Goal: Information Seeking & Learning: Learn about a topic

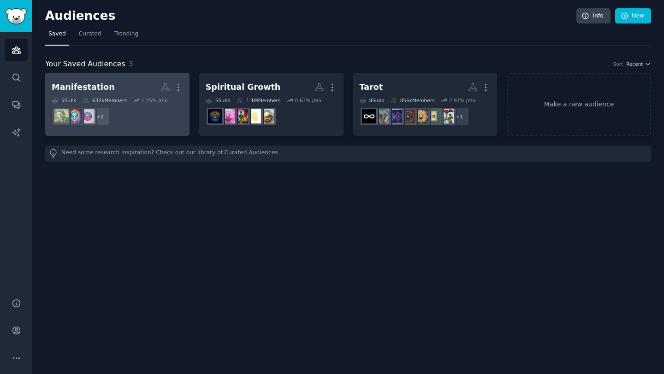
click at [131, 89] on h2 "Manifestation More" at bounding box center [117, 87] width 131 height 16
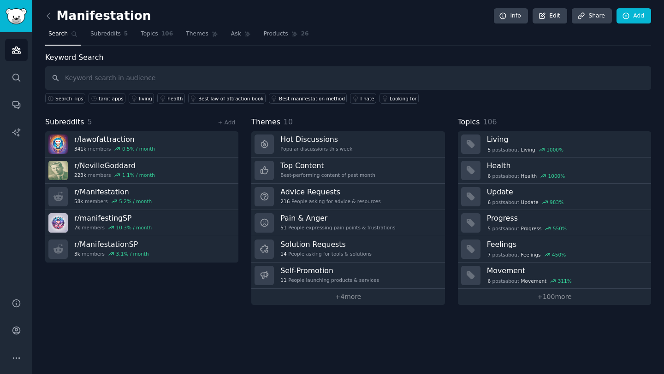
click at [120, 83] on input "text" at bounding box center [348, 78] width 606 height 24
type input "identify deck"
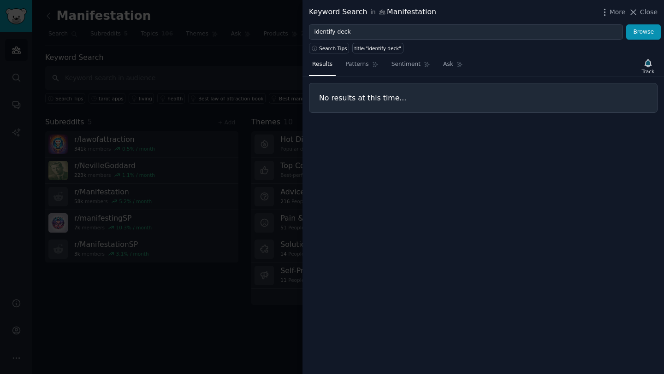
click at [239, 76] on div at bounding box center [332, 187] width 664 height 374
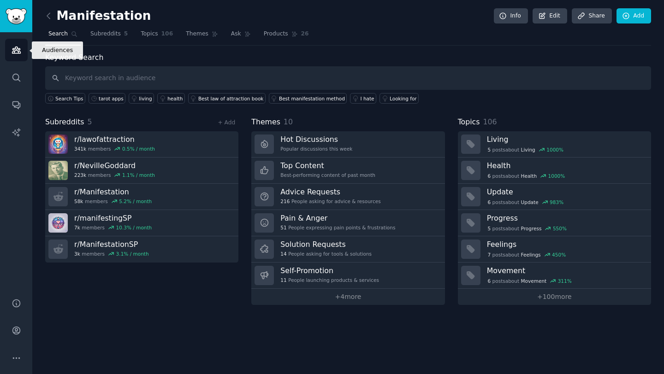
click at [19, 49] on icon "Sidebar" at bounding box center [17, 50] width 10 height 10
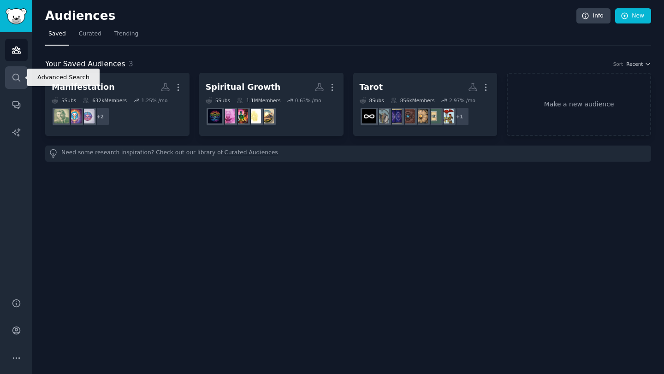
click at [11, 81] on link "Search" at bounding box center [16, 77] width 23 height 23
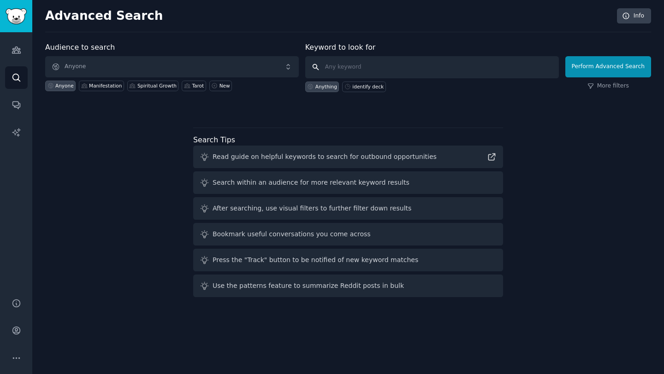
click at [359, 70] on input "text" at bounding box center [432, 67] width 254 height 22
type input "identify deck"
click at [112, 84] on div "Manifestation" at bounding box center [105, 86] width 33 height 6
click at [194, 86] on div "Tarot" at bounding box center [198, 86] width 12 height 6
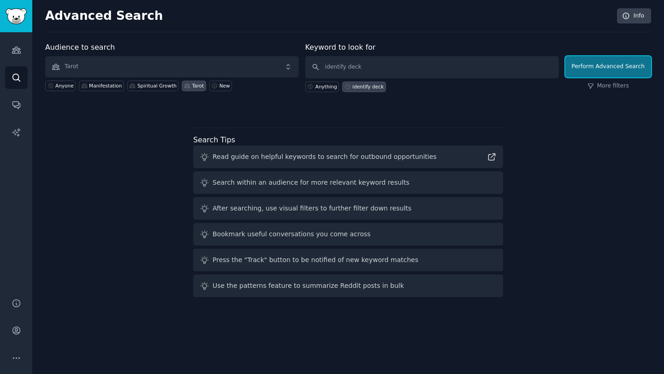
click at [599, 69] on button "Perform Advanced Search" at bounding box center [608, 66] width 86 height 21
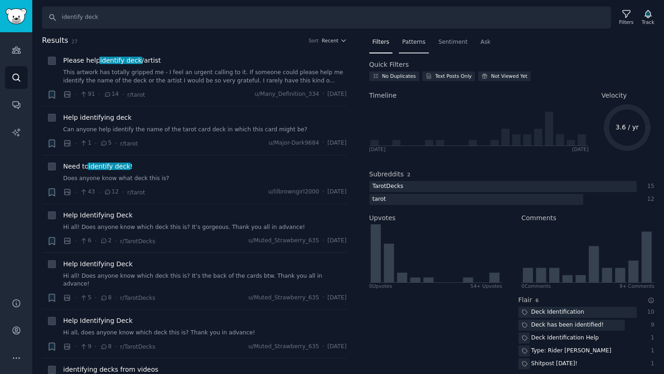
click at [413, 44] on span "Patterns" at bounding box center [413, 42] width 23 height 8
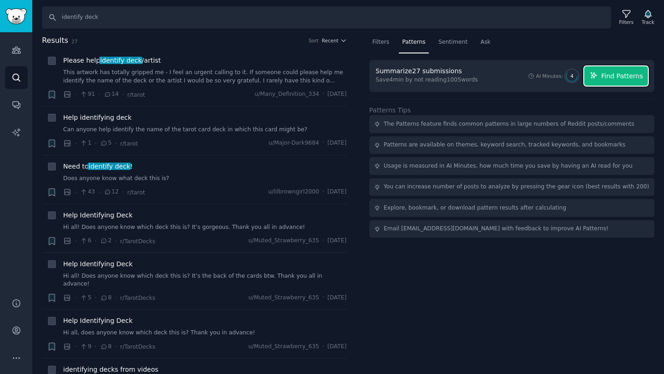
click at [617, 76] on span "Find Patterns" at bounding box center [622, 76] width 42 height 10
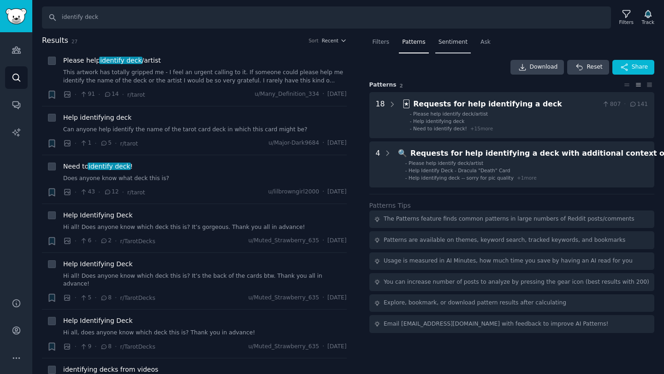
click at [452, 45] on span "Sentiment" at bounding box center [453, 42] width 29 height 8
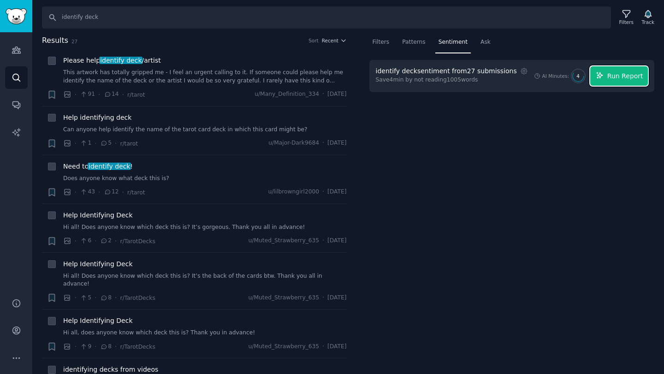
click at [618, 79] on span "Run Report" at bounding box center [625, 76] width 36 height 10
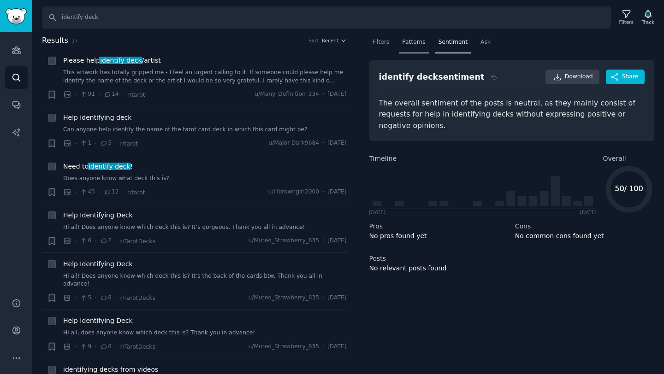
click at [421, 37] on div "Patterns" at bounding box center [414, 44] width 30 height 19
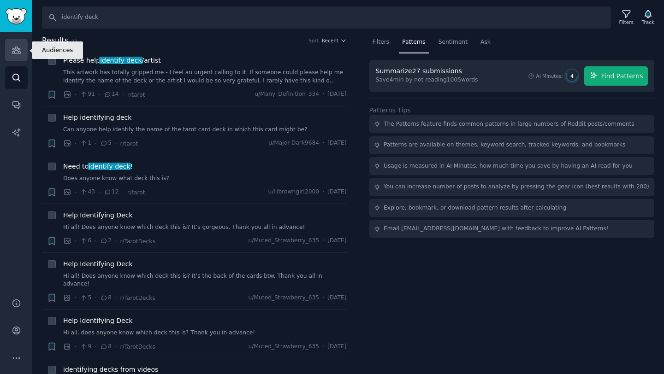
click at [13, 54] on icon "Sidebar" at bounding box center [17, 50] width 10 height 10
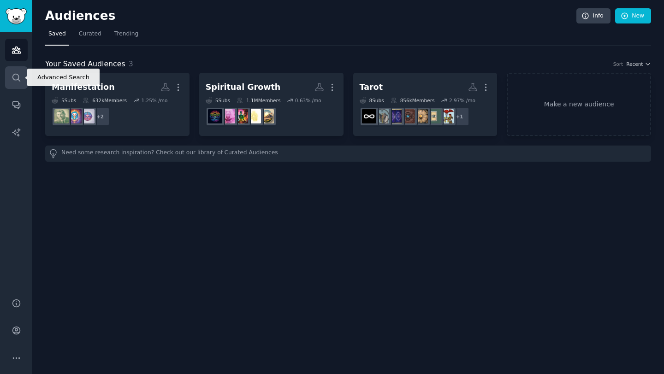
click at [16, 78] on icon "Sidebar" at bounding box center [17, 78] width 10 height 10
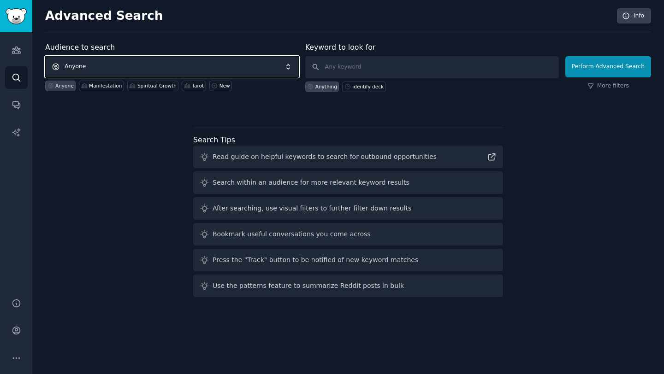
click at [145, 69] on span "Anyone" at bounding box center [172, 66] width 254 height 21
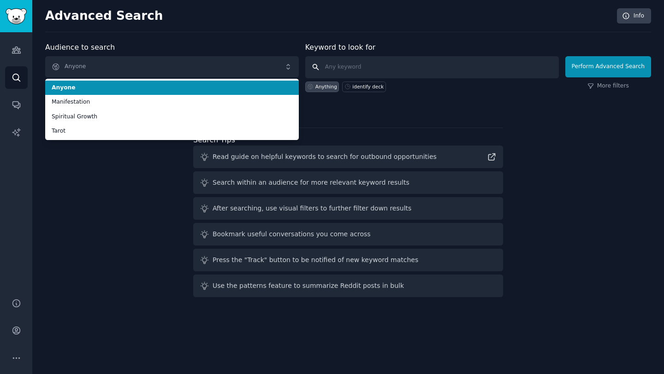
click at [351, 62] on input "text" at bounding box center [432, 67] width 254 height 22
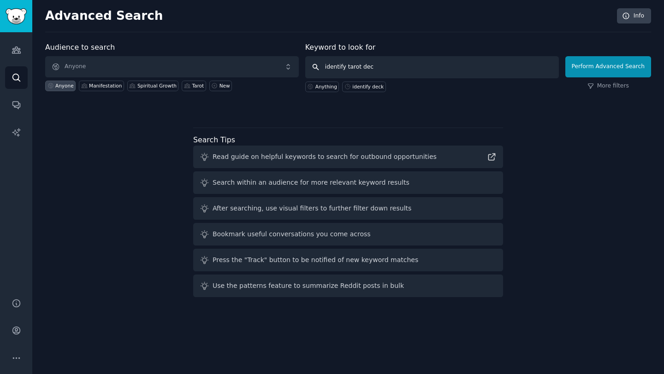
type input "identify tarot deck"
click button "Perform Advanced Search" at bounding box center [608, 66] width 86 height 21
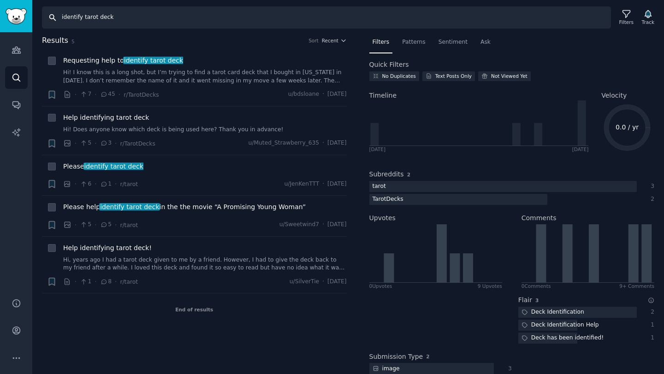
drag, startPoint x: 124, startPoint y: 17, endPoint x: 37, endPoint y: 17, distance: 86.7
click at [37, 17] on div "Search identify tarot deck Filters Track" at bounding box center [348, 14] width 632 height 29
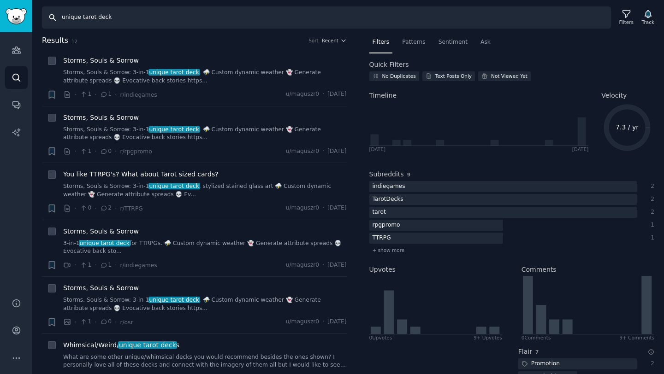
drag, startPoint x: 120, startPoint y: 22, endPoint x: 0, endPoint y: 17, distance: 120.0
click at [0, 17] on div "Audiences Audiences Search Conversations AI Reports Help Account More Search un…" at bounding box center [332, 187] width 664 height 374
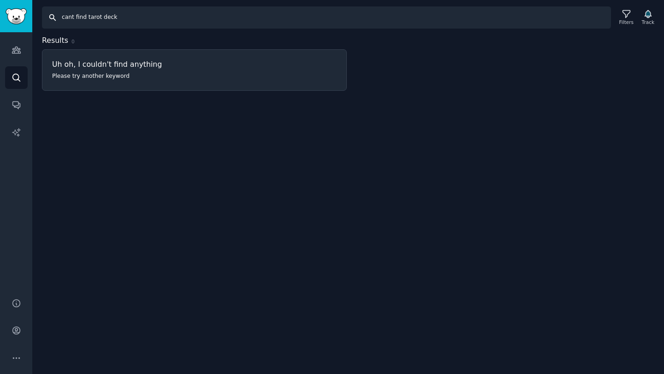
drag, startPoint x: 75, startPoint y: 18, endPoint x: 38, endPoint y: 19, distance: 37.4
click at [38, 19] on div "Search cant find tarot deck Filters Track" at bounding box center [348, 14] width 632 height 29
type input "find tarot deck"
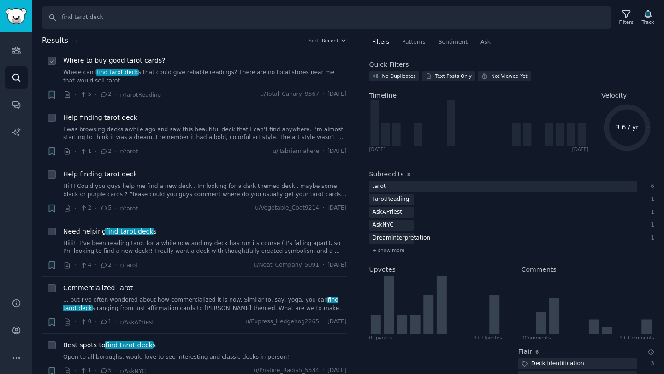
click at [192, 78] on link "Where can I find tarot deck s that could give reliable readings? There are no l…" at bounding box center [205, 77] width 284 height 16
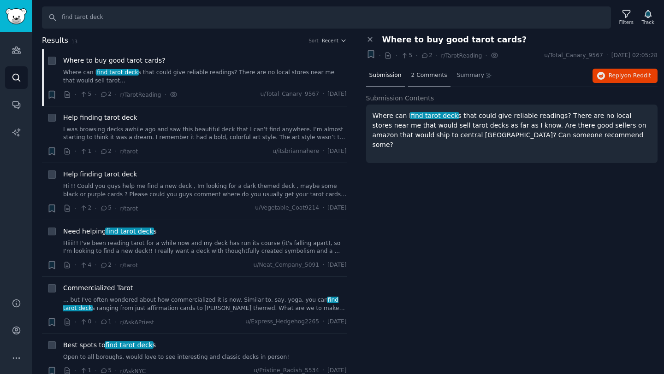
click at [422, 81] on div "2 Comments" at bounding box center [429, 76] width 42 height 22
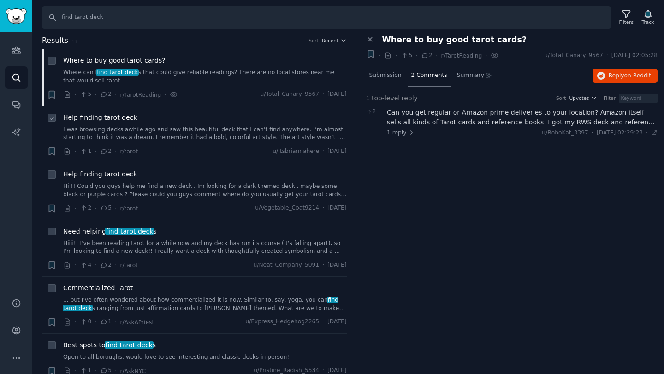
click at [155, 140] on link "I was browsing decks awhile ago and saw this beautiful deck that I can’t find a…" at bounding box center [205, 134] width 284 height 16
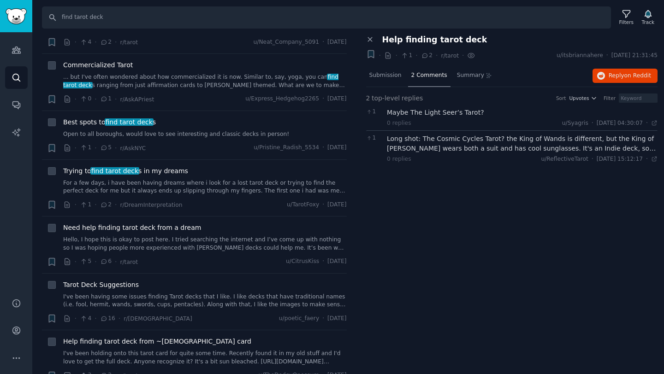
scroll to position [218, 0]
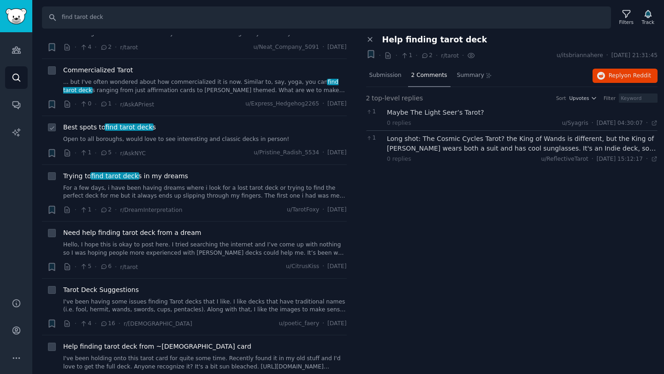
click at [189, 130] on div "Best spots to find tarot deck s" at bounding box center [205, 128] width 284 height 10
click at [184, 142] on link "Open to all boroughs, would love to see interesting and classic decks in person!" at bounding box center [205, 140] width 284 height 8
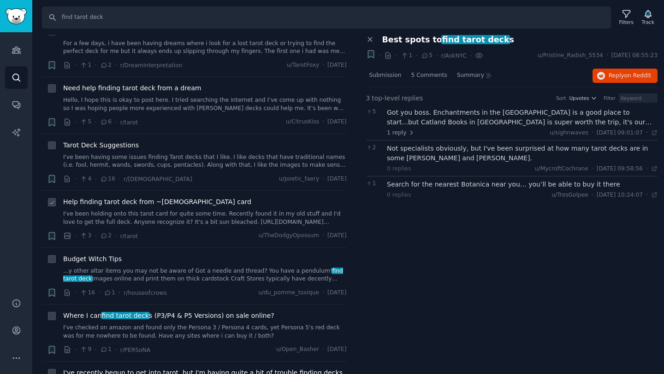
scroll to position [365, 0]
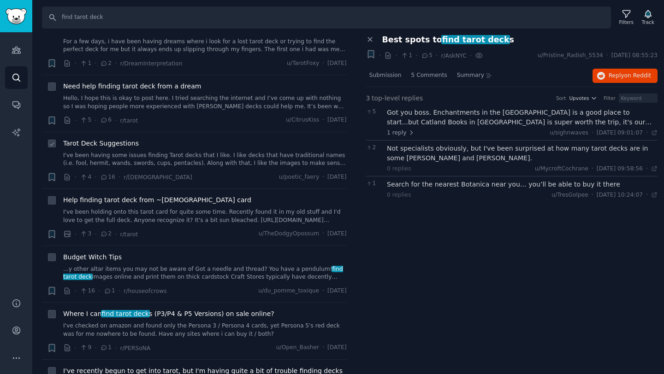
click at [209, 136] on li "+ Tarot Deck Suggestions I've been having some issues finding Tarot decks that …" at bounding box center [194, 160] width 305 height 57
click at [207, 148] on div "Tarot Deck Suggestions" at bounding box center [205, 144] width 284 height 10
click at [194, 161] on link "I've been having some issues finding Tarot decks that I like. I like decks that…" at bounding box center [205, 160] width 284 height 16
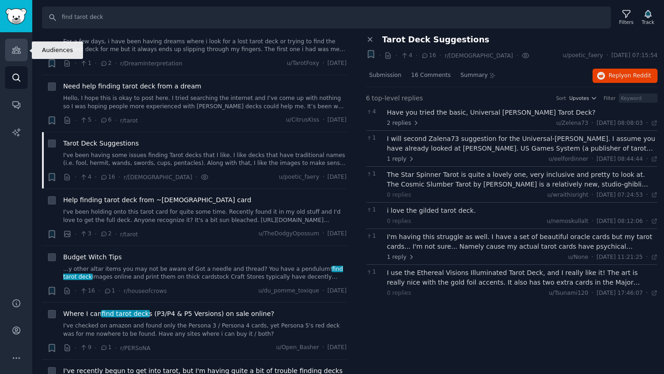
click at [16, 49] on icon "Sidebar" at bounding box center [16, 50] width 8 height 6
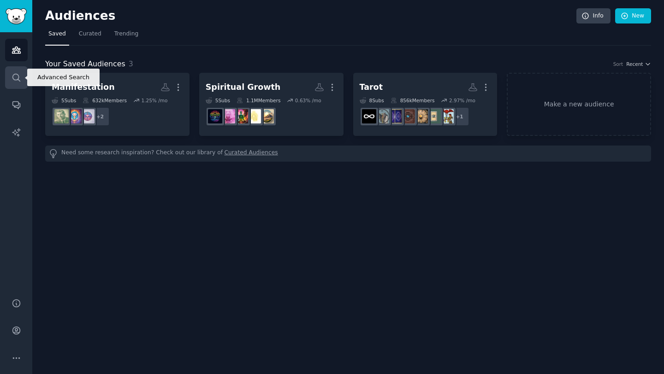
click at [13, 82] on icon "Sidebar" at bounding box center [17, 78] width 10 height 10
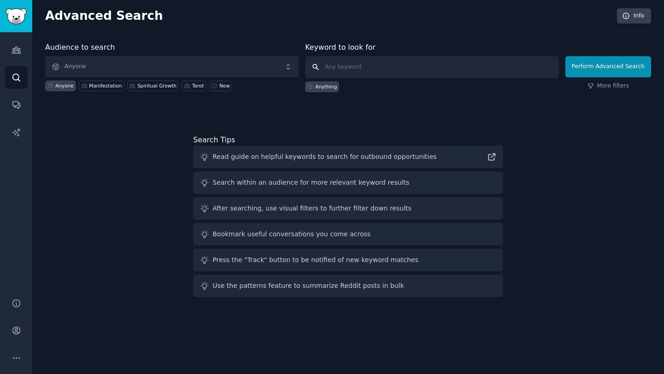
click at [388, 64] on input "text" at bounding box center [432, 67] width 254 height 22
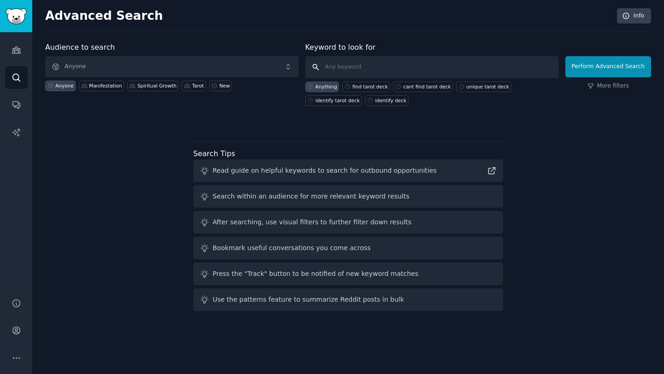
paste input "struggling to manifest"
type input "struggling to manifest"
click at [632, 70] on button "Perform Advanced Search" at bounding box center [608, 66] width 86 height 21
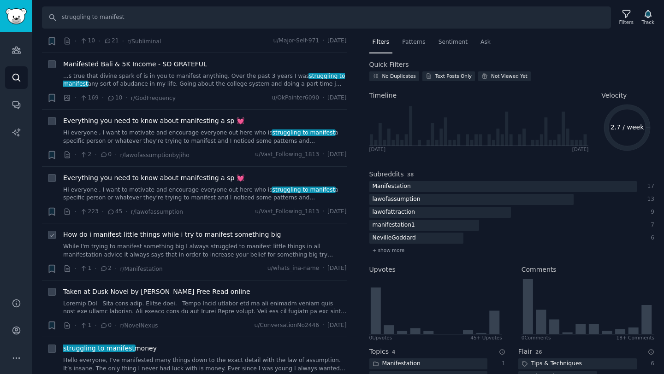
scroll to position [55, 0]
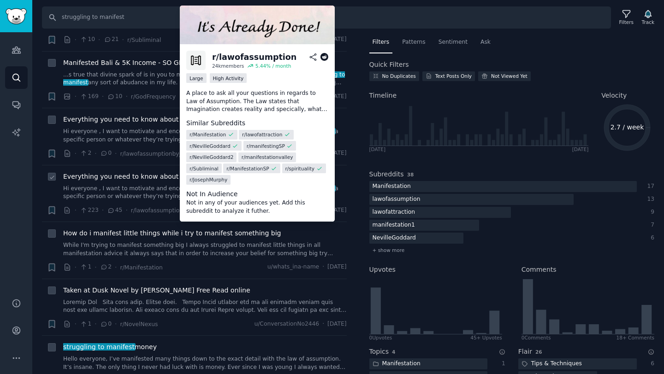
click at [217, 57] on div "r/ lawofassumption" at bounding box center [254, 58] width 84 height 12
drag, startPoint x: 291, startPoint y: 57, endPoint x: 203, endPoint y: 57, distance: 88.1
click at [203, 57] on div "r/ lawofassumption 24k members 5.44 % / month" at bounding box center [257, 60] width 142 height 19
copy div "r/ lawofassumption"
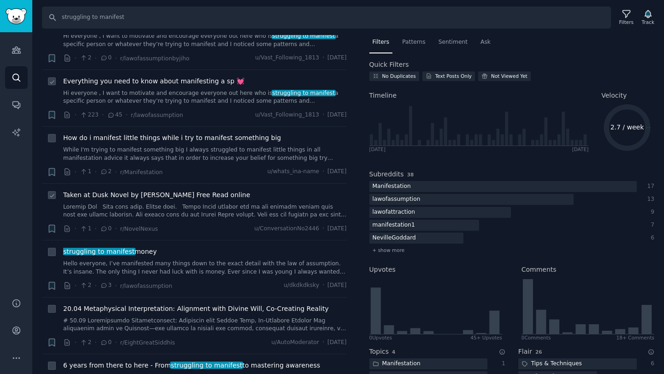
scroll to position [151, 0]
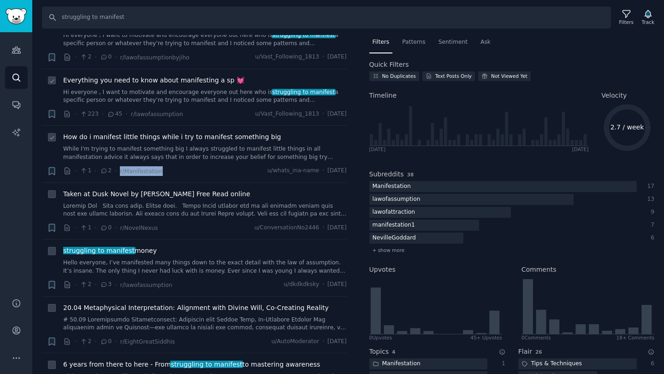
drag, startPoint x: 169, startPoint y: 175, endPoint x: 119, endPoint y: 174, distance: 50.7
click at [119, 174] on div "· 1 · 2 · r/Manifestation u/whats_ina-name · [DATE]" at bounding box center [205, 171] width 284 height 10
copy span "r/Manifestation"
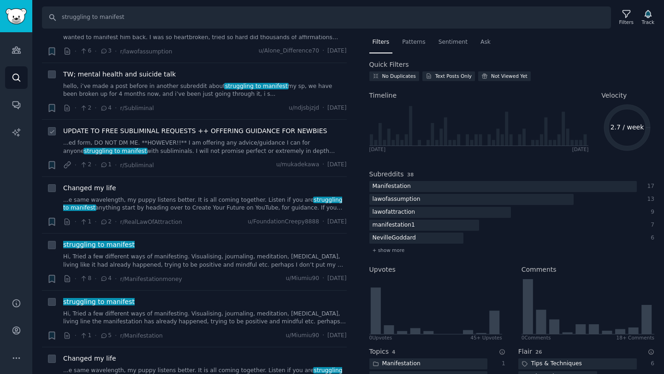
scroll to position [615, 0]
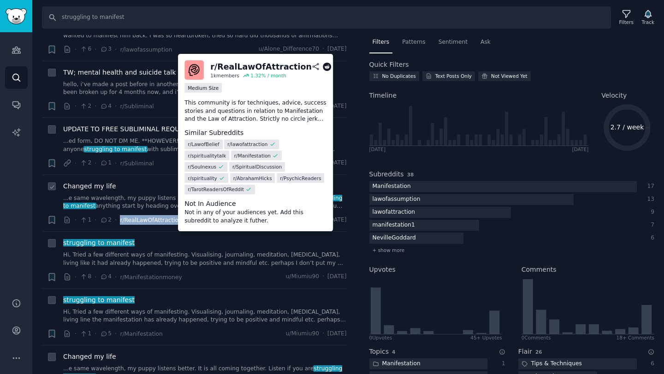
drag, startPoint x: 184, startPoint y: 219, endPoint x: 119, endPoint y: 221, distance: 65.0
click at [119, 221] on div "· 1 · 2 · r/RealLawOfAttraction u/FoundationCreepy8888 · [DATE]" at bounding box center [205, 220] width 284 height 10
copy span "r/RealLawOfAttraction"
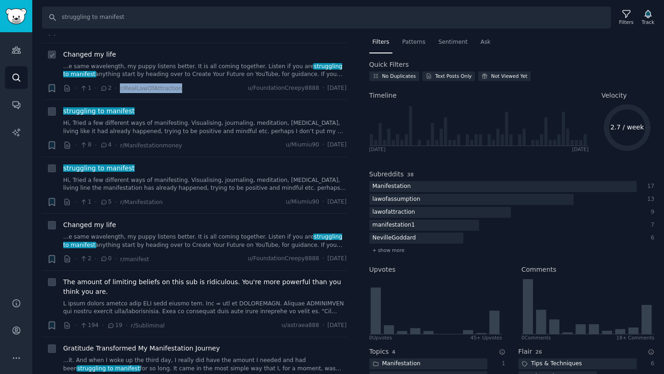
scroll to position [747, 0]
drag, startPoint x: 138, startPoint y: 15, endPoint x: 32, endPoint y: 15, distance: 105.6
click at [32, 15] on div "Search struggling to manifest Filters Track" at bounding box center [348, 14] width 632 height 29
paste input "tarot for decision making"
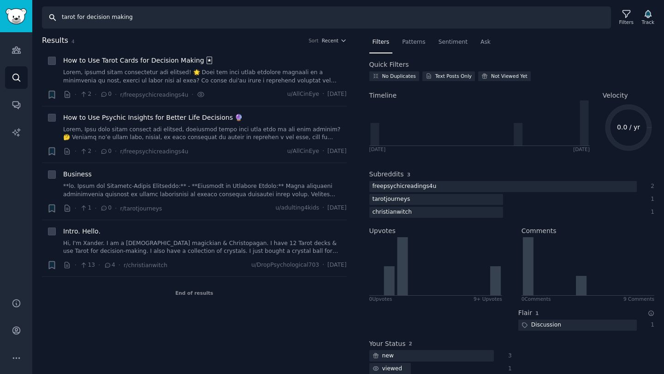
drag, startPoint x: 144, startPoint y: 19, endPoint x: 47, endPoint y: 18, distance: 96.8
click at [47, 18] on input "tarot for decision making" at bounding box center [326, 17] width 569 height 22
paste input "how to interpret tarot cards"
type input "how to interpret tarot cards"
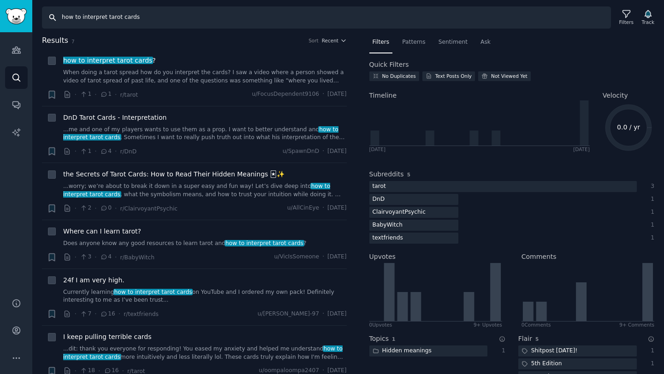
drag, startPoint x: 151, startPoint y: 18, endPoint x: 26, endPoint y: 17, distance: 125.0
click at [26, 17] on div "Audiences Search Conversations AI Reports Help Account More Search how to inter…" at bounding box center [332, 187] width 664 height 374
paste input "Labyrinthos"
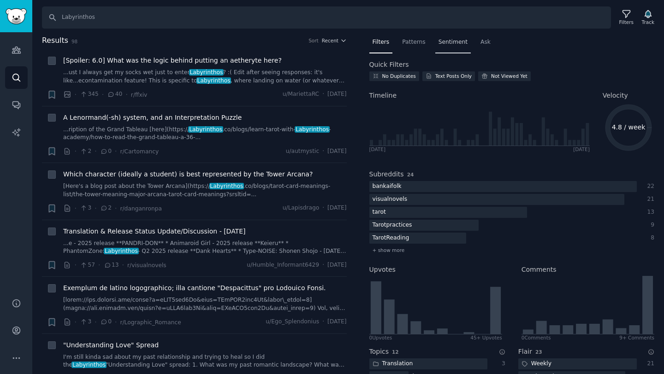
click at [445, 42] on span "Sentiment" at bounding box center [453, 42] width 29 height 8
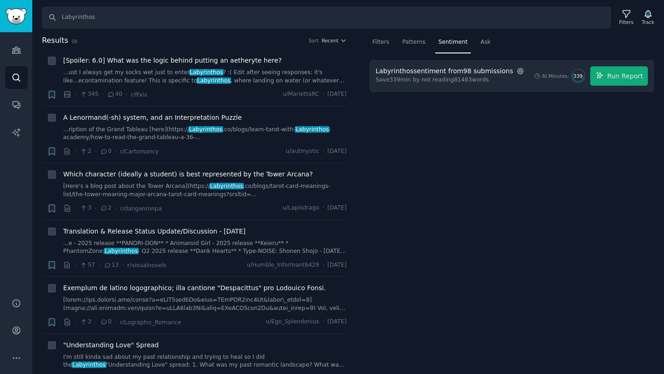
click at [516, 71] on icon "button" at bounding box center [520, 71] width 8 height 8
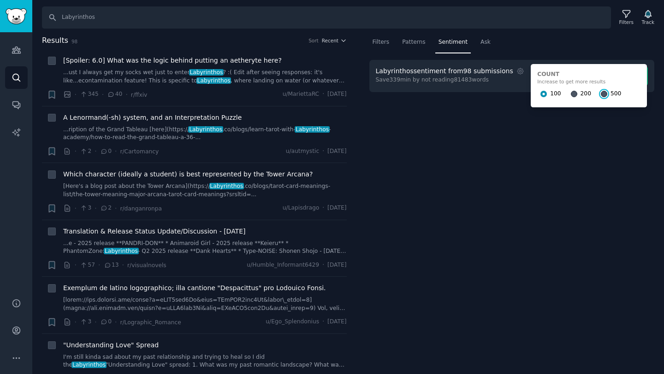
click at [601, 92] on input "500" at bounding box center [604, 94] width 6 height 6
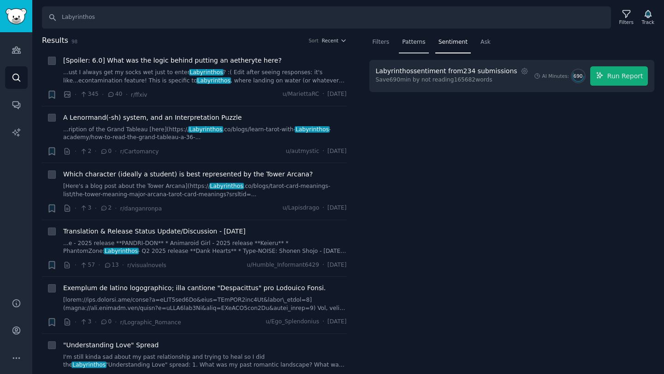
click at [416, 46] on span "Patterns" at bounding box center [413, 42] width 23 height 8
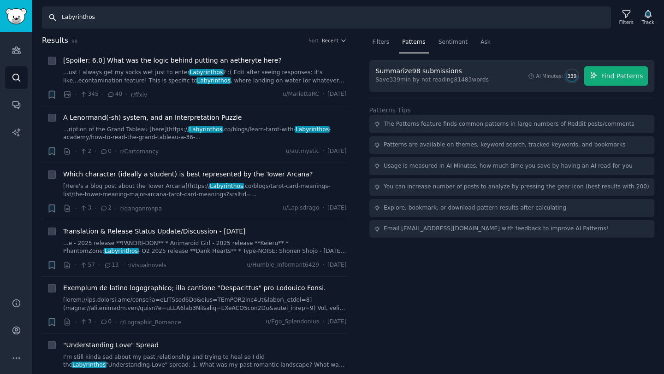
drag, startPoint x: 102, startPoint y: 18, endPoint x: 27, endPoint y: 18, distance: 75.2
click at [27, 18] on div "Audiences Search Conversations AI Reports Help Account More Search Labyrinthos …" at bounding box center [332, 187] width 664 height 374
type input "[PERSON_NAME]"
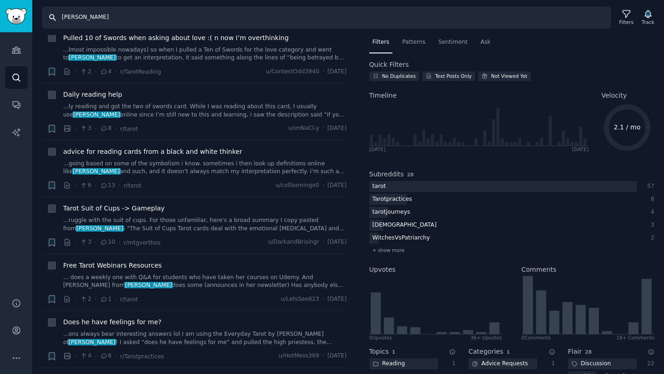
scroll to position [428, 0]
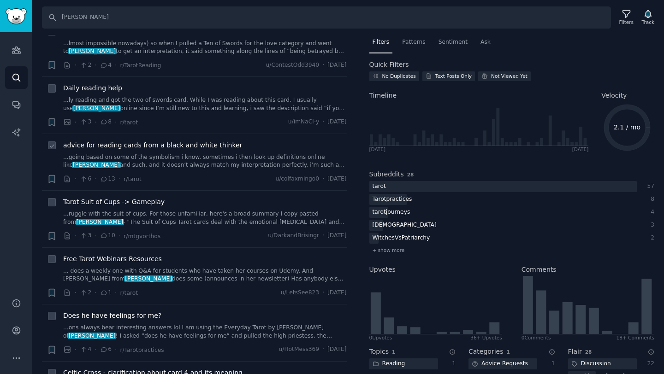
click at [255, 154] on link "...going based on some of the symbolism i know. sometimes i then look up defini…" at bounding box center [205, 162] width 284 height 16
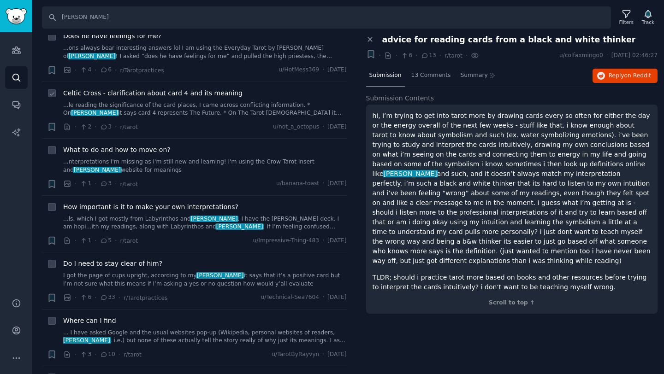
scroll to position [713, 0]
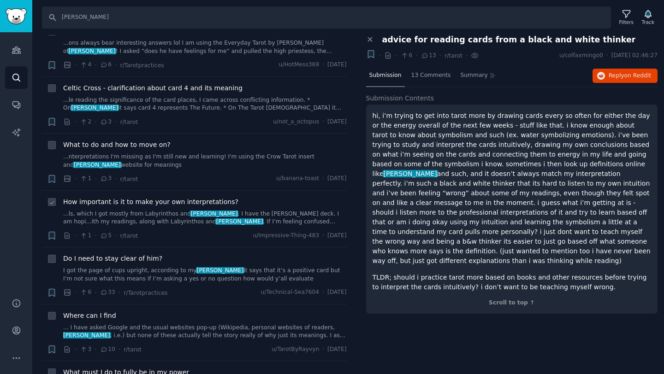
click at [209, 210] on link "...ls, which I got mostly from Labyrinthos and Biddy Tarot . I have the [PERSON…" at bounding box center [205, 218] width 284 height 16
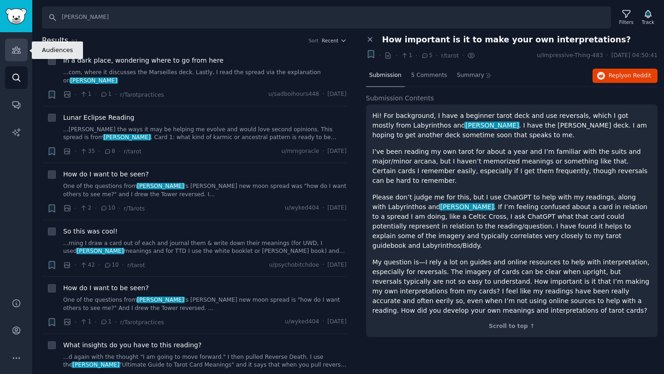
click at [16, 52] on icon "Sidebar" at bounding box center [17, 50] width 10 height 10
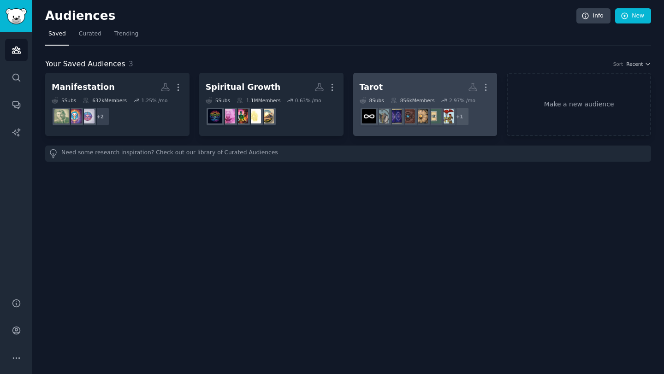
click at [427, 90] on h2 "Tarot More" at bounding box center [425, 87] width 131 height 16
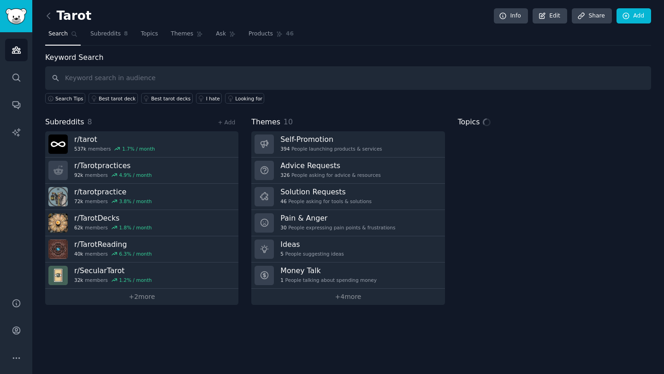
click at [125, 76] on input "text" at bounding box center [348, 78] width 606 height 24
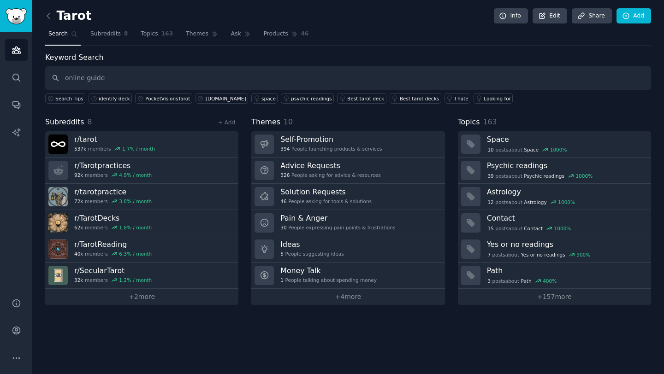
type input "online guide"
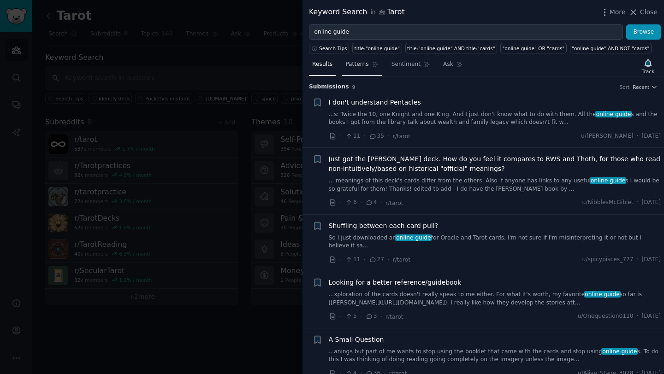
click at [359, 62] on span "Patterns" at bounding box center [356, 64] width 23 height 8
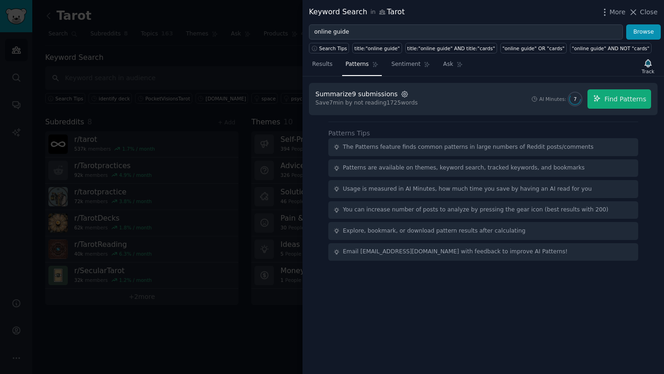
click at [403, 95] on icon "button" at bounding box center [405, 94] width 6 height 6
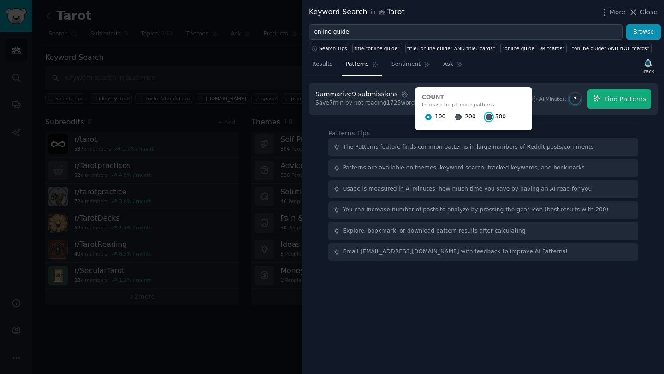
click at [486, 117] on input "500" at bounding box center [489, 117] width 6 height 6
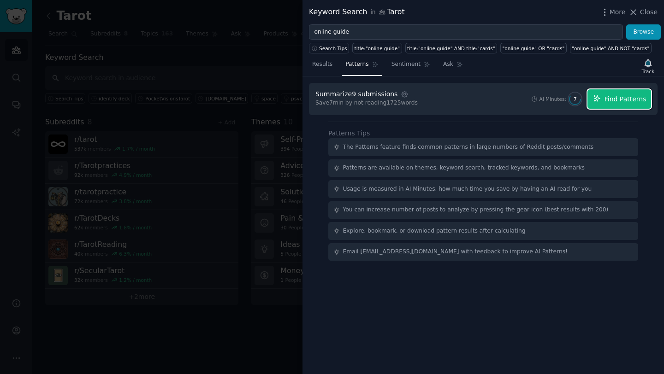
click at [621, 100] on span "Find Patterns" at bounding box center [625, 100] width 42 height 10
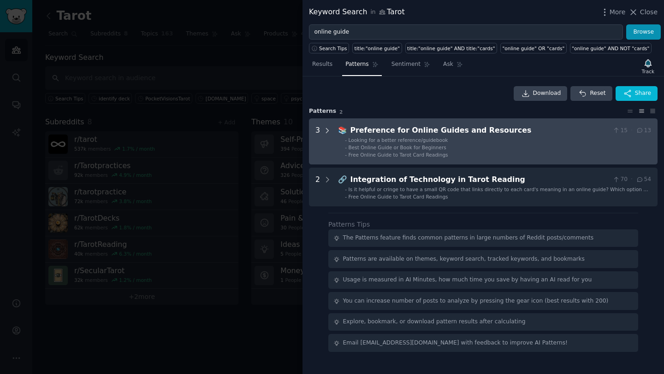
click at [329, 127] on icon at bounding box center [327, 131] width 8 height 8
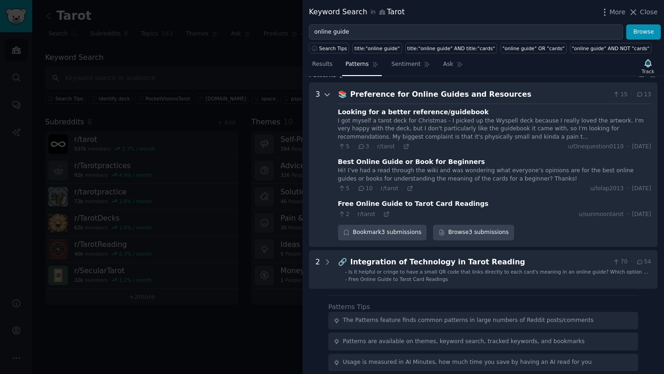
scroll to position [42, 0]
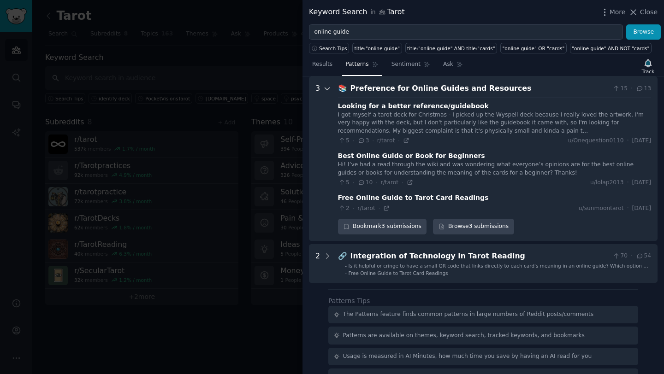
click at [325, 89] on icon at bounding box center [327, 89] width 5 height 2
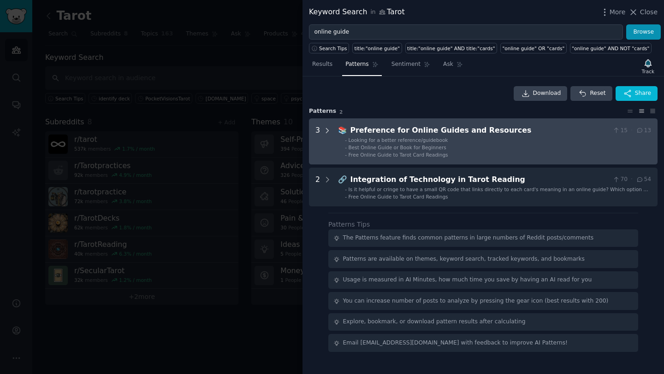
scroll to position [0, 0]
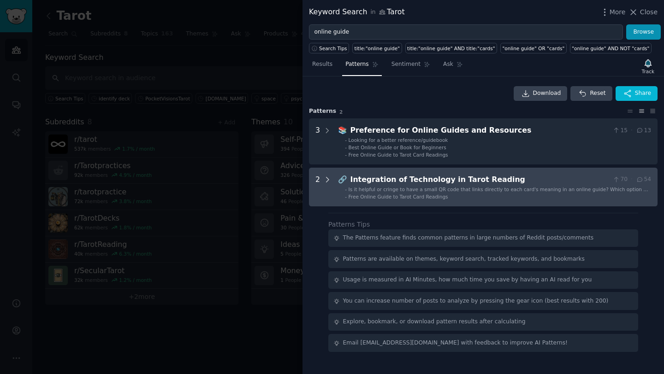
click at [326, 178] on icon at bounding box center [327, 180] width 2 height 5
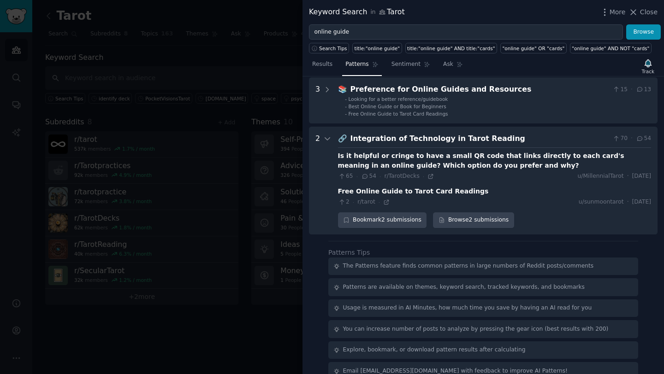
scroll to position [57, 0]
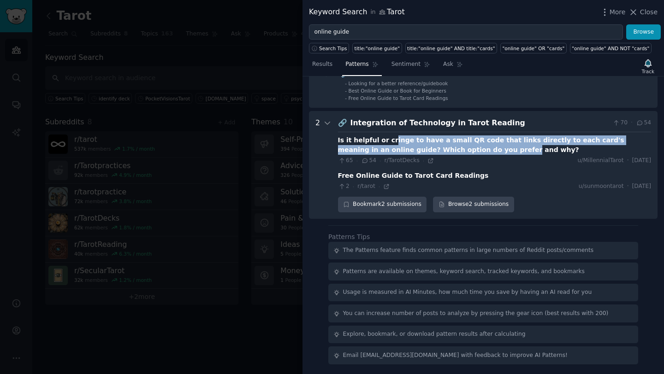
drag, startPoint x: 443, startPoint y: 149, endPoint x: 386, endPoint y: 142, distance: 57.2
click at [386, 142] on div "Is it helpful or cringe to have a small QR code that links directly to each car…" at bounding box center [494, 145] width 313 height 19
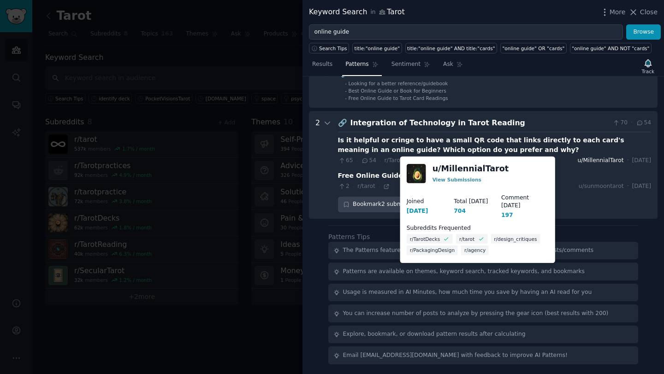
click at [578, 162] on span "u/MillennialTarot" at bounding box center [601, 161] width 46 height 8
click at [450, 181] on link "View Submissions" at bounding box center [457, 180] width 49 height 6
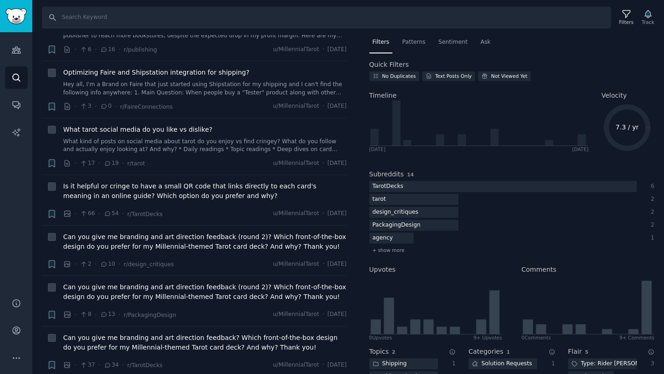
scroll to position [445, 0]
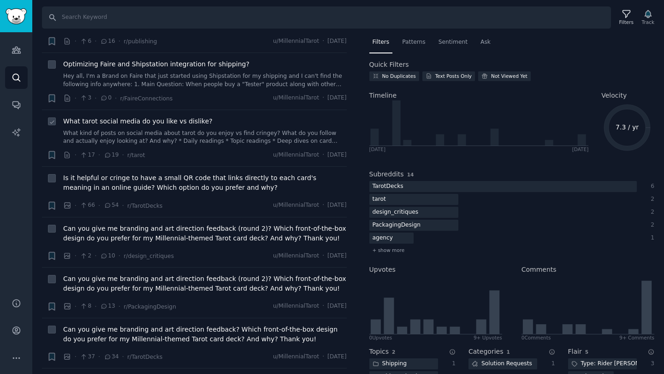
click at [215, 136] on link "What kind of posts on social media about tarot do you enjoy vs find cringey? Wh…" at bounding box center [205, 138] width 284 height 16
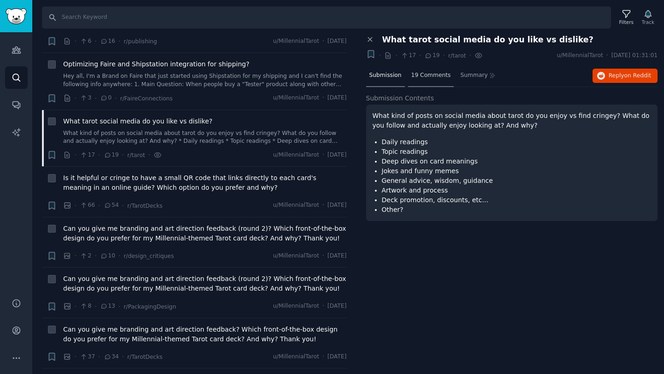
click at [430, 79] on span "19 Comments" at bounding box center [431, 75] width 40 height 8
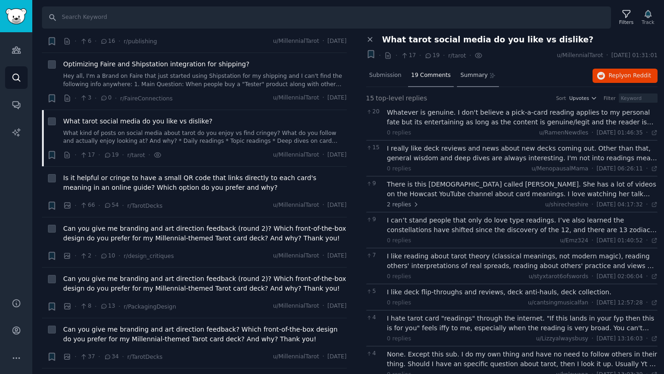
click at [469, 75] on span "Summary" at bounding box center [473, 75] width 27 height 8
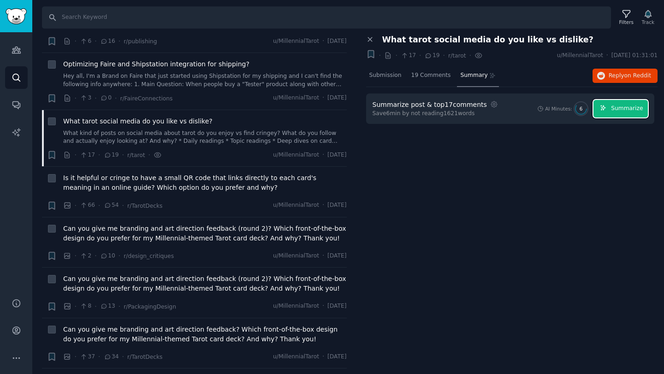
click at [616, 109] on span "Summarize" at bounding box center [627, 109] width 32 height 8
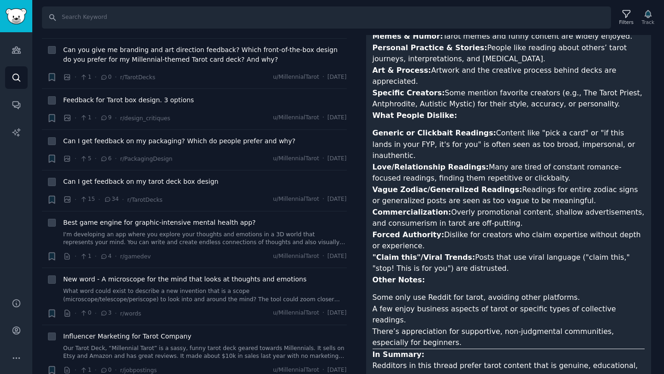
scroll to position [315, 0]
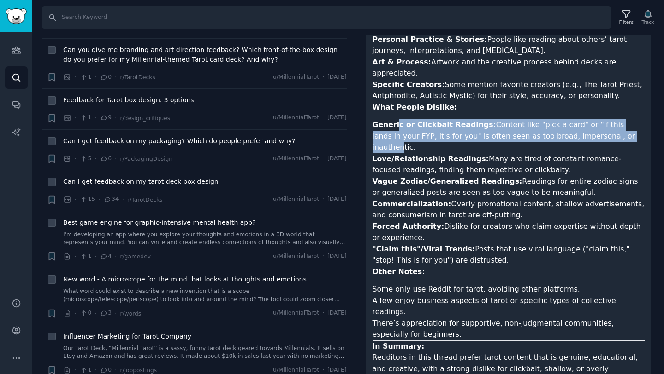
drag, startPoint x: 396, startPoint y: 104, endPoint x: 591, endPoint y: 107, distance: 195.5
click at [591, 119] on li "Generic or Clickbait Readings: Content like "pick a card" or "if this lands in …" at bounding box center [509, 136] width 273 height 34
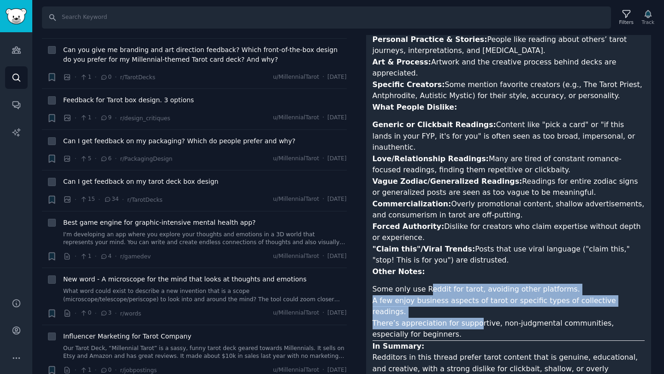
drag, startPoint x: 472, startPoint y: 279, endPoint x: 427, endPoint y: 255, distance: 51.8
click at [427, 284] on ul "Some only use Reddit for tarot, avoiding other platforms. A few enjoy business …" at bounding box center [509, 312] width 273 height 57
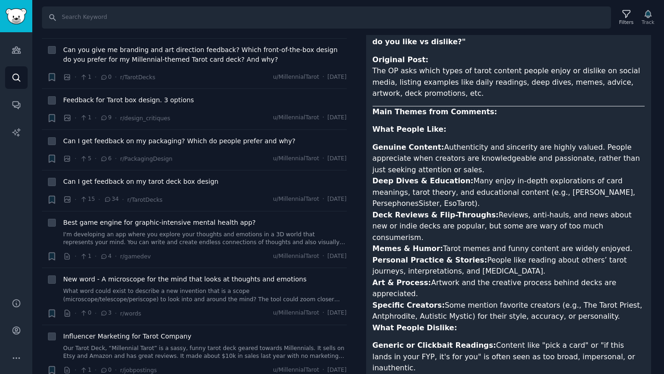
scroll to position [89, 0]
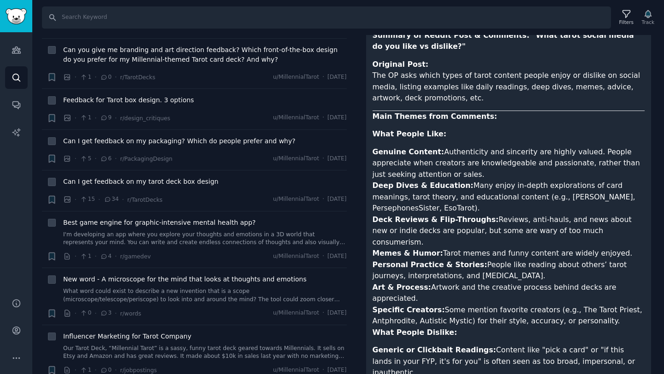
drag, startPoint x: 374, startPoint y: 152, endPoint x: 608, endPoint y: 299, distance: 276.2
click at [608, 299] on ul "Genuine Content: Authenticity and sincerity are highly valued. People appreciat…" at bounding box center [509, 237] width 273 height 181
